Goal: Task Accomplishment & Management: Complete application form

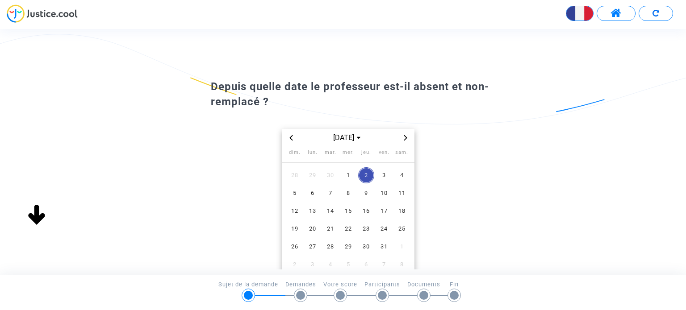
click at [292, 138] on icon "Previous month" at bounding box center [291, 137] width 5 height 5
click at [312, 176] on span "1" at bounding box center [313, 176] width 16 height 16
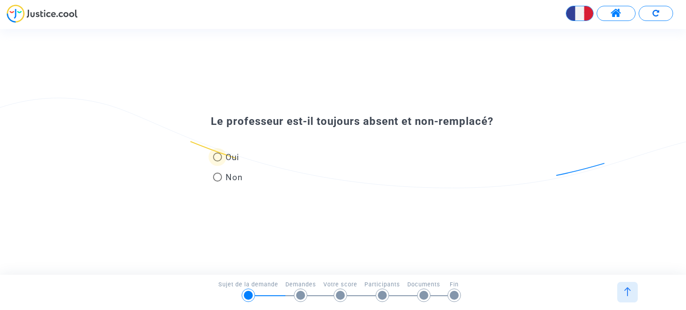
click at [217, 161] on span at bounding box center [217, 157] width 9 height 9
click at [217, 162] on input "Oui" at bounding box center [217, 162] width 0 height 0
radio input "true"
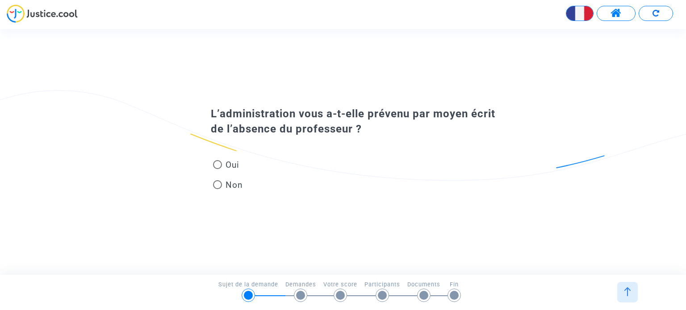
click at [218, 182] on span at bounding box center [217, 184] width 9 height 9
click at [218, 189] on input "Non" at bounding box center [217, 189] width 0 height 0
radio input "true"
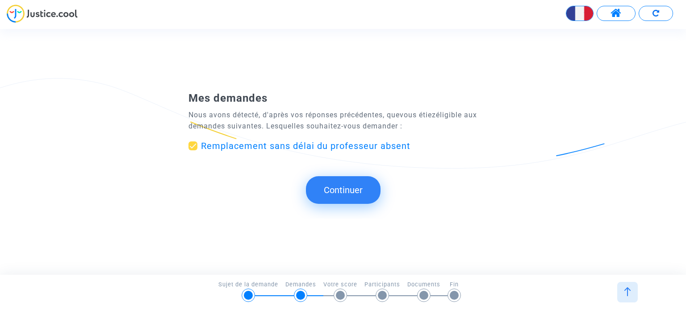
click at [349, 188] on button "Continuer" at bounding box center [343, 190] width 75 height 28
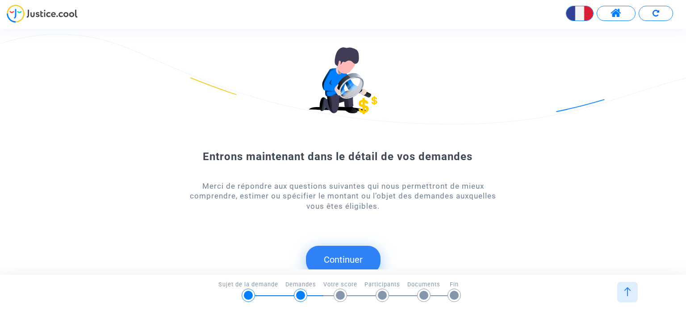
click at [353, 256] on button "Continuer" at bounding box center [343, 260] width 75 height 28
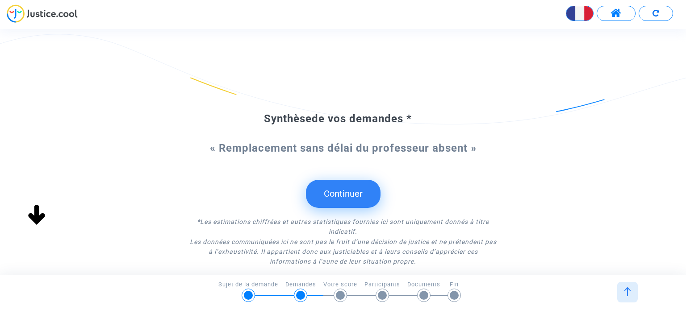
click at [332, 194] on button "Continuer" at bounding box center [343, 194] width 75 height 28
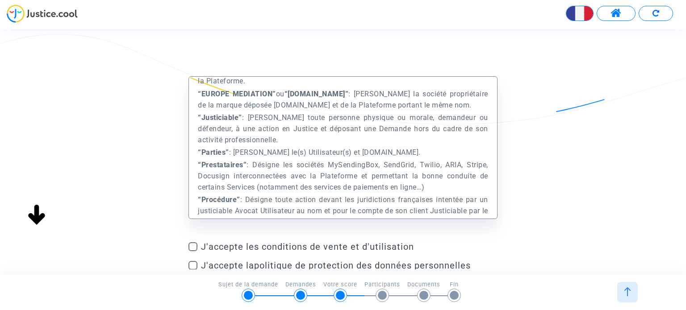
scroll to position [447, 0]
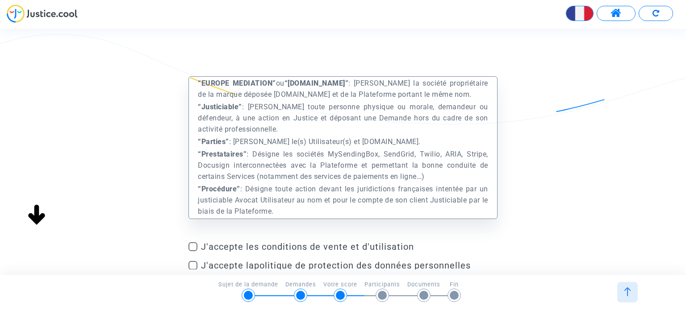
click at [195, 249] on span at bounding box center [193, 247] width 9 height 9
click at [193, 252] on input "J'accepte les conditions de vente et d'utilisation" at bounding box center [193, 252] width 0 height 0
checkbox input "true"
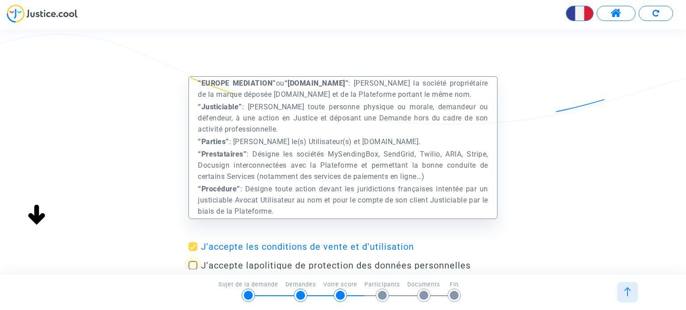
click at [198, 262] on label "J'accepte la politique de protection des données personnelles" at bounding box center [343, 265] width 309 height 11
click at [193, 270] on input "J'accepte la politique de protection des données personnelles" at bounding box center [193, 270] width 0 height 0
checkbox input "true"
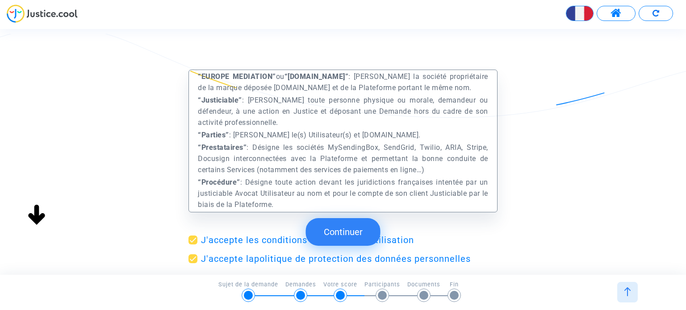
click at [355, 231] on button "Continuer" at bounding box center [343, 232] width 75 height 28
